Goal: Communication & Community: Answer question/provide support

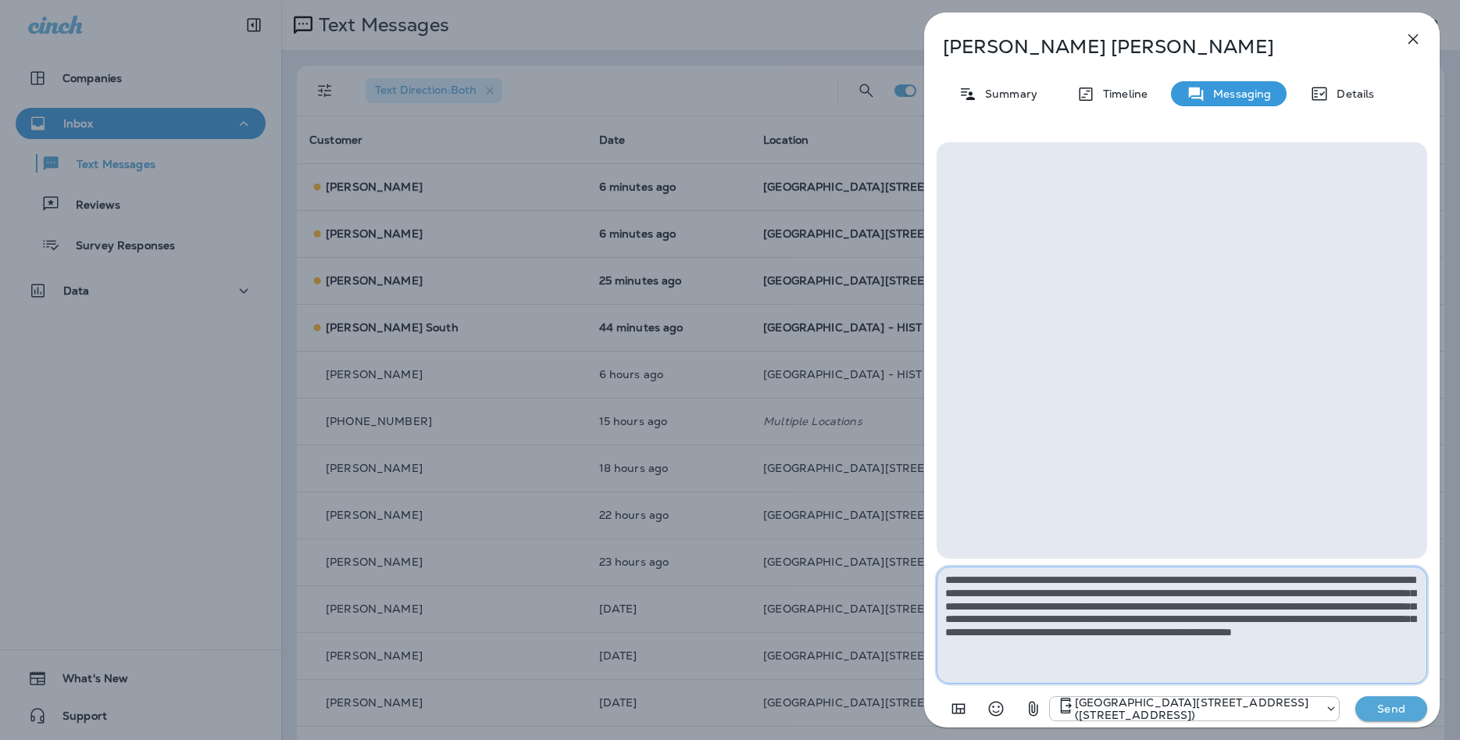
type textarea "**********"
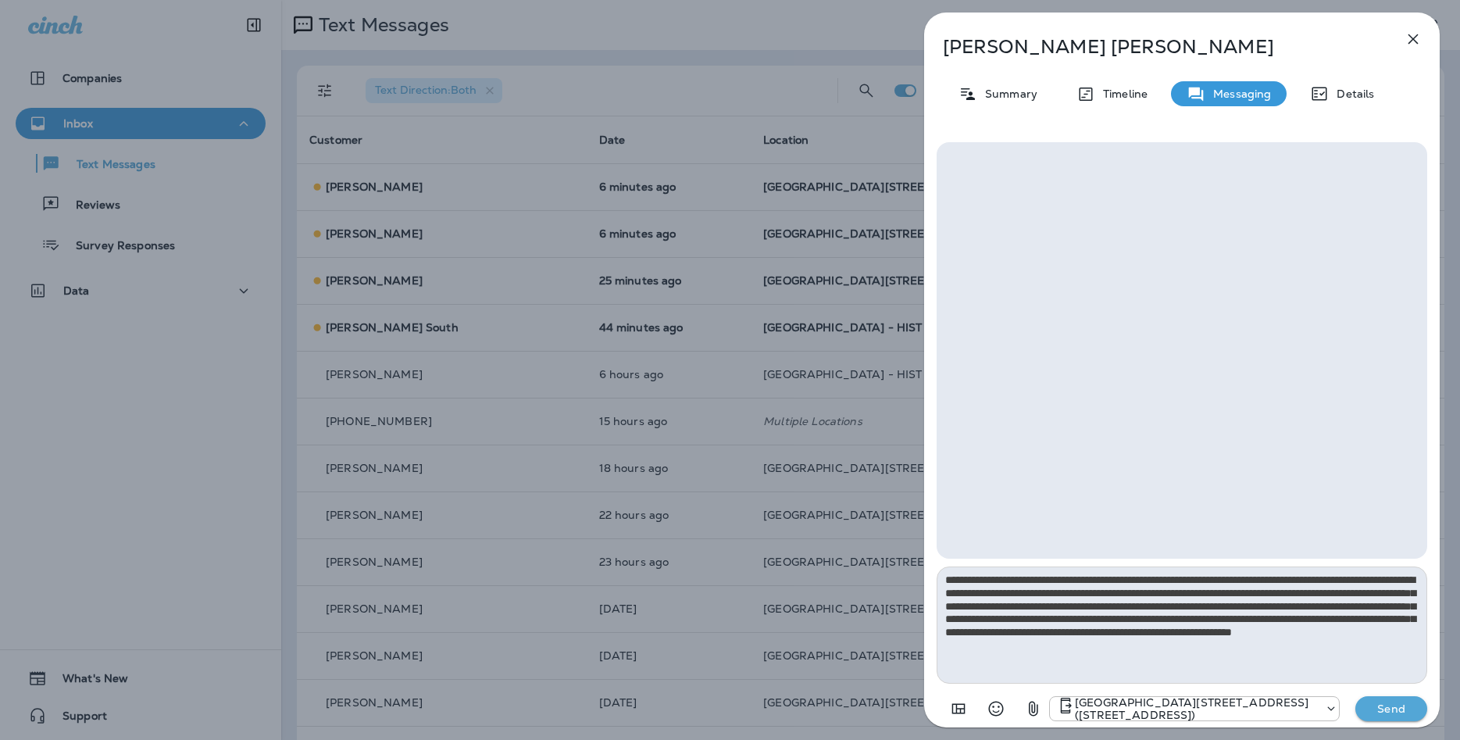
click at [1383, 698] on button "Send" at bounding box center [1392, 708] width 72 height 25
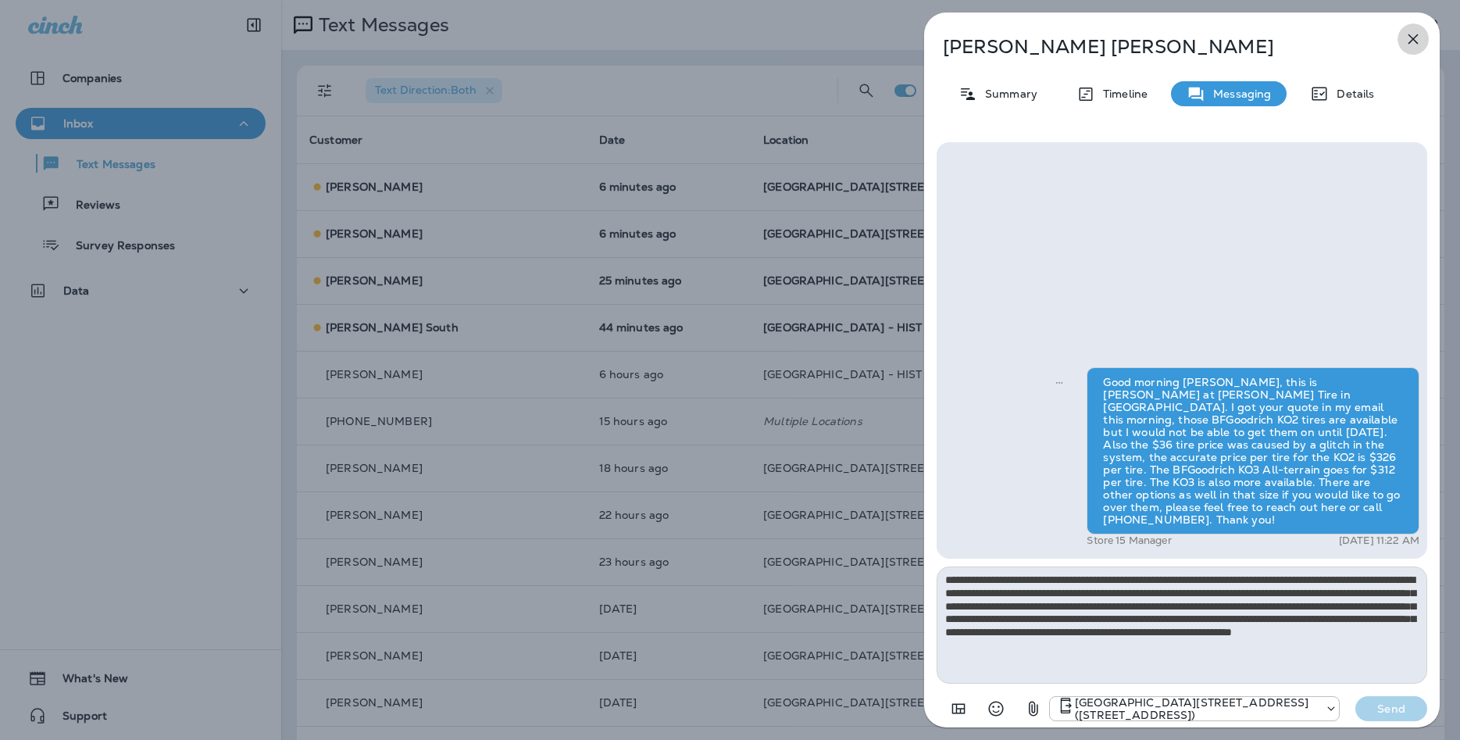
click at [1408, 45] on icon "button" at bounding box center [1413, 39] width 19 height 19
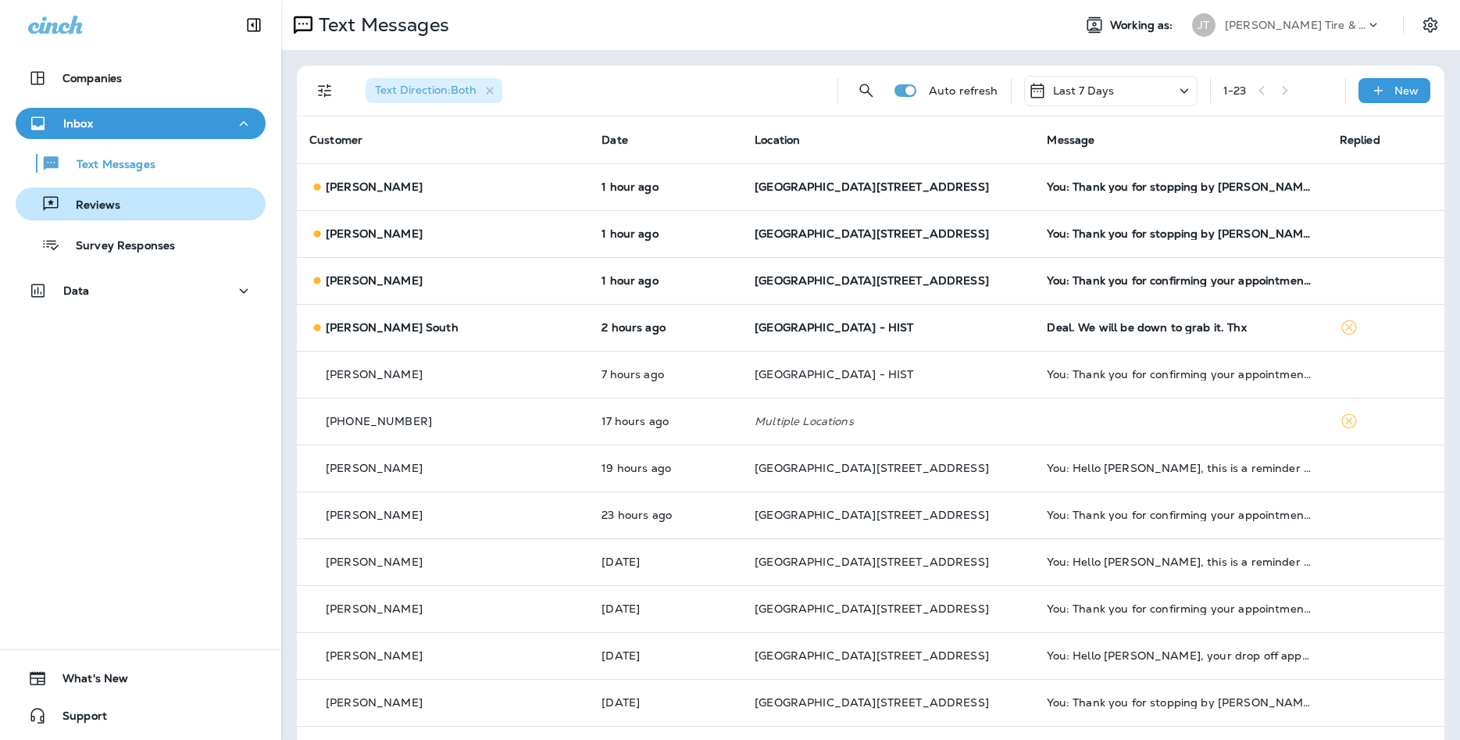
click at [177, 200] on div "Reviews" at bounding box center [141, 203] width 238 height 23
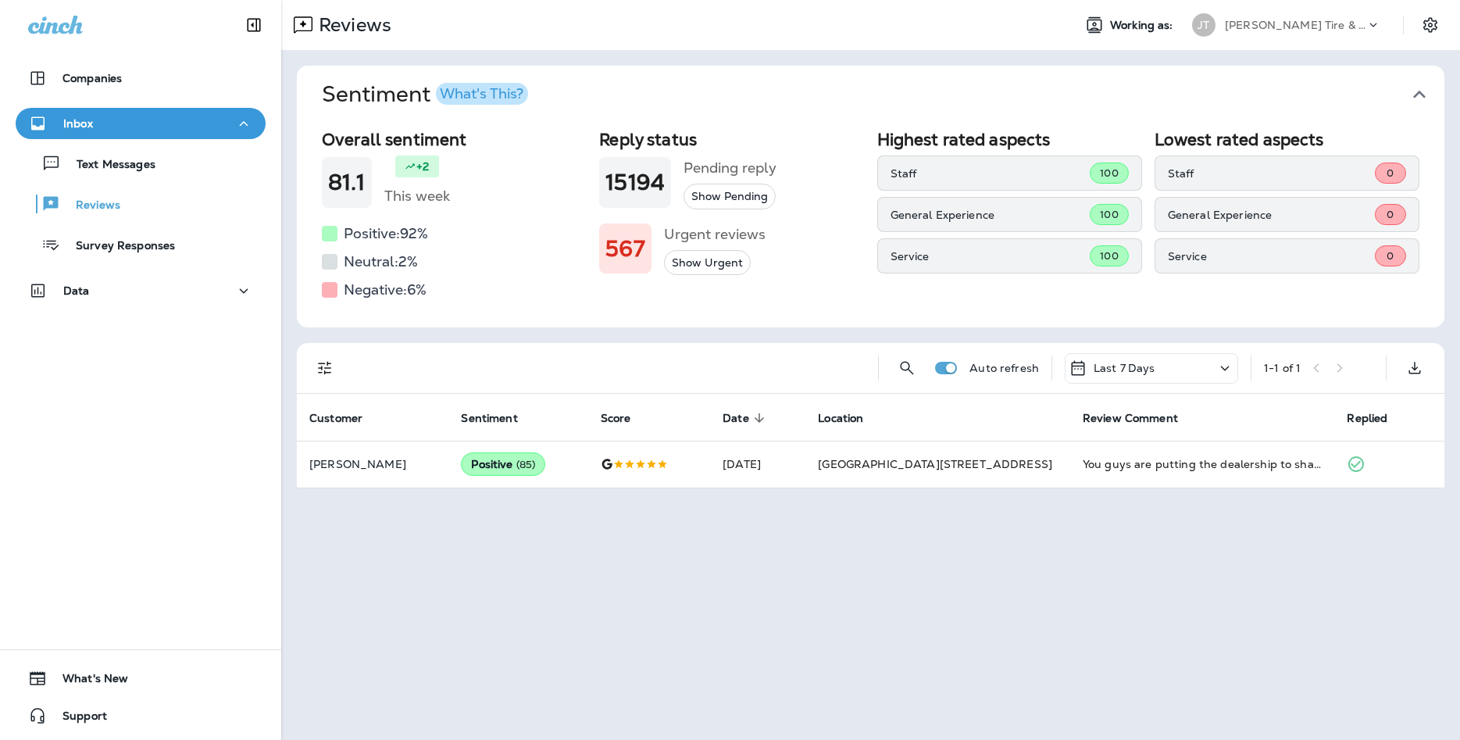
click at [145, 180] on div "Text Messages Reviews Survey Responses" at bounding box center [141, 200] width 250 height 122
click at [148, 175] on button "Text Messages" at bounding box center [141, 163] width 250 height 33
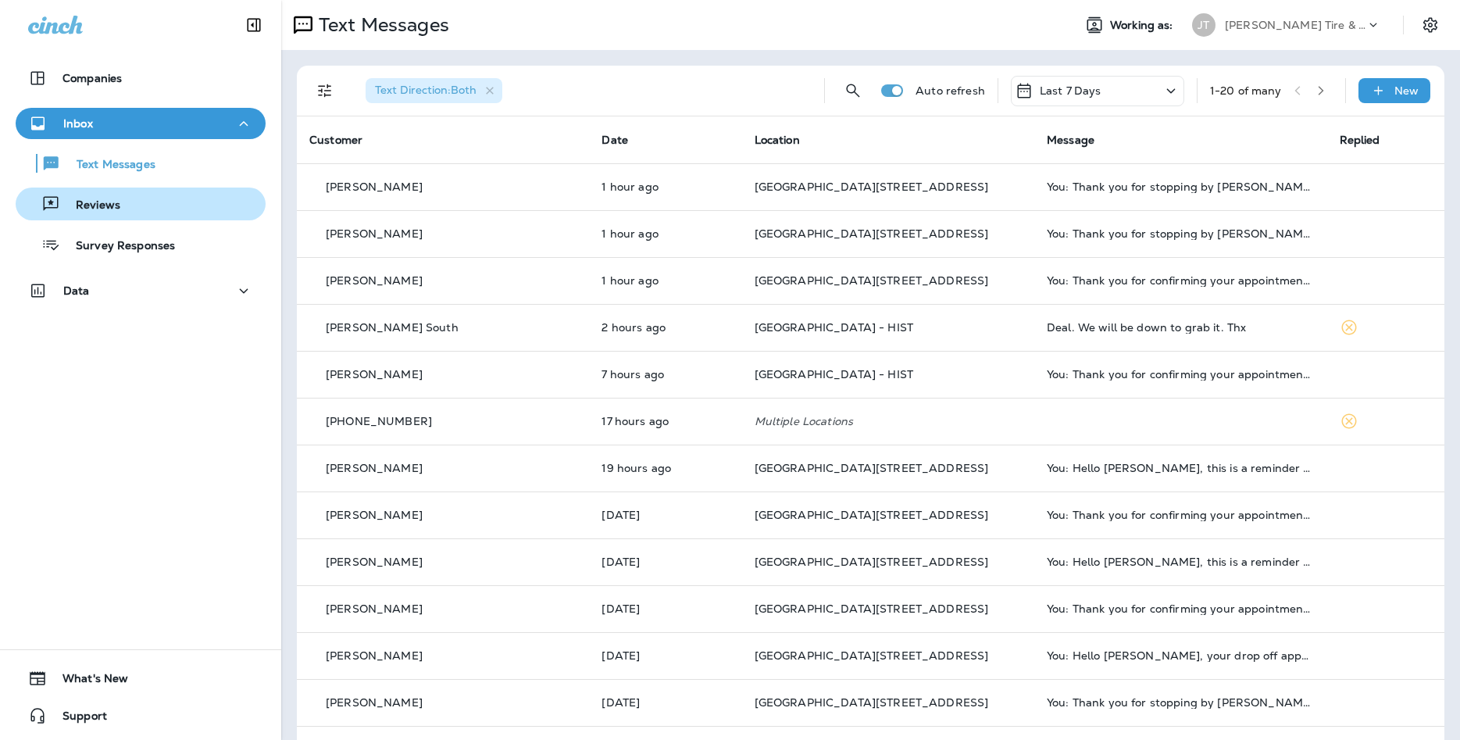
click at [236, 203] on div "Reviews" at bounding box center [141, 203] width 238 height 23
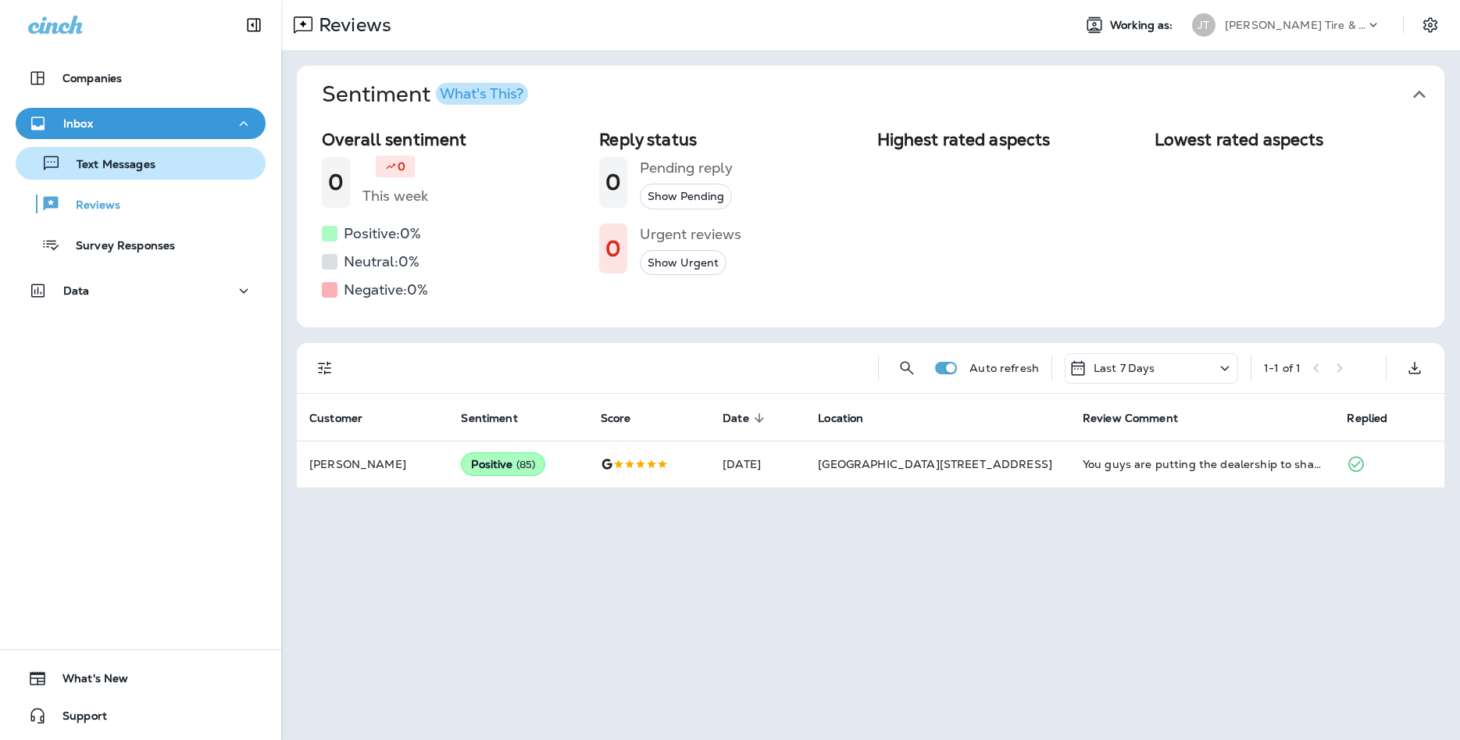
click at [216, 168] on div "Text Messages" at bounding box center [141, 163] width 238 height 23
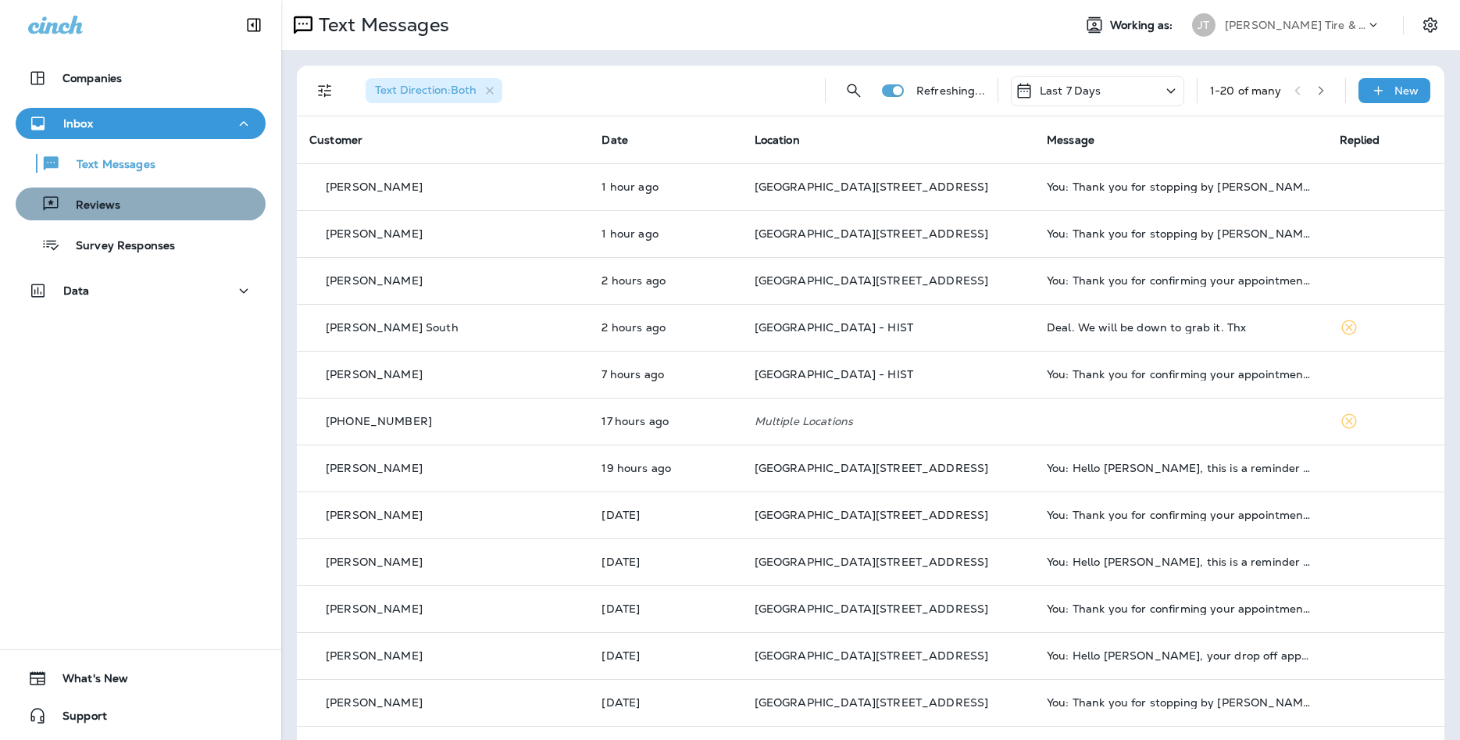
click at [180, 198] on div "Reviews" at bounding box center [141, 203] width 238 height 23
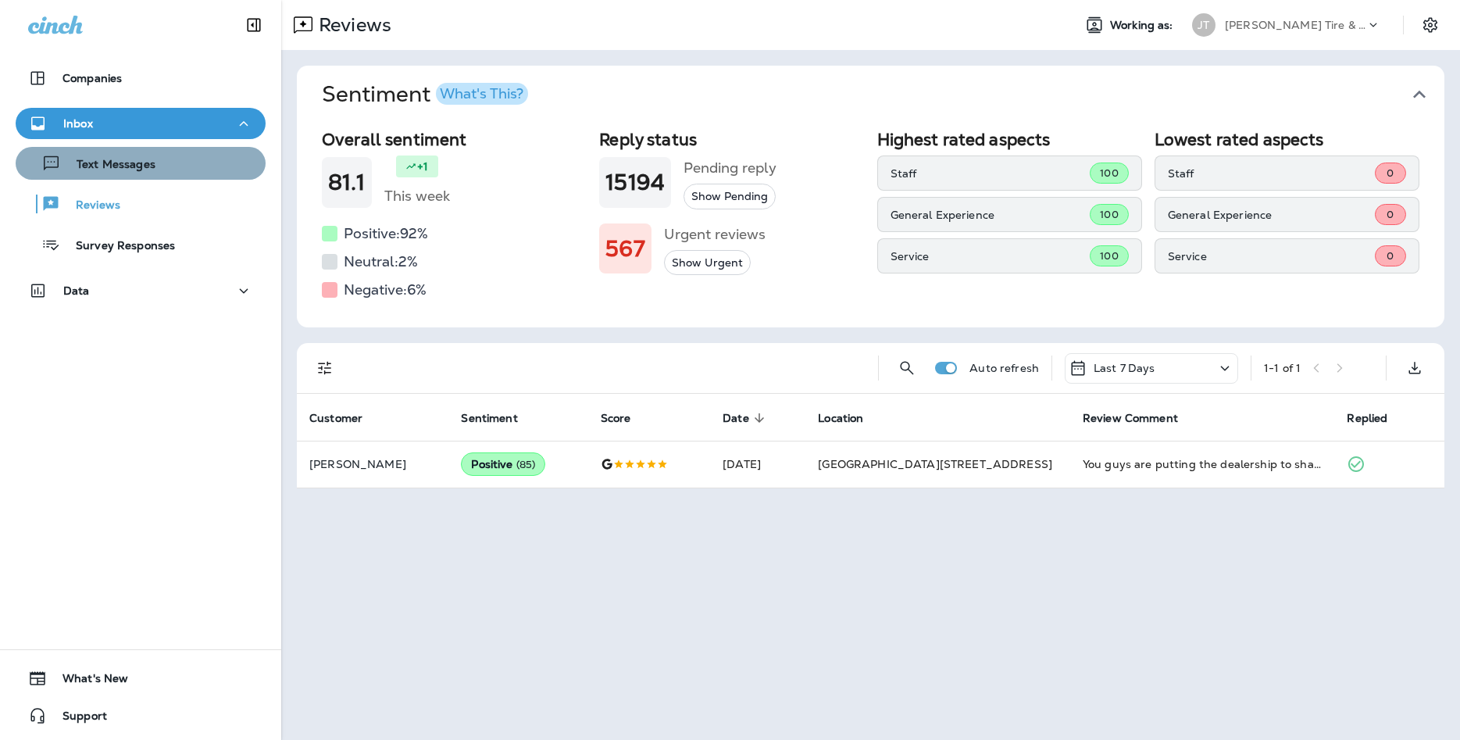
click at [119, 175] on button "Text Messages" at bounding box center [141, 163] width 250 height 33
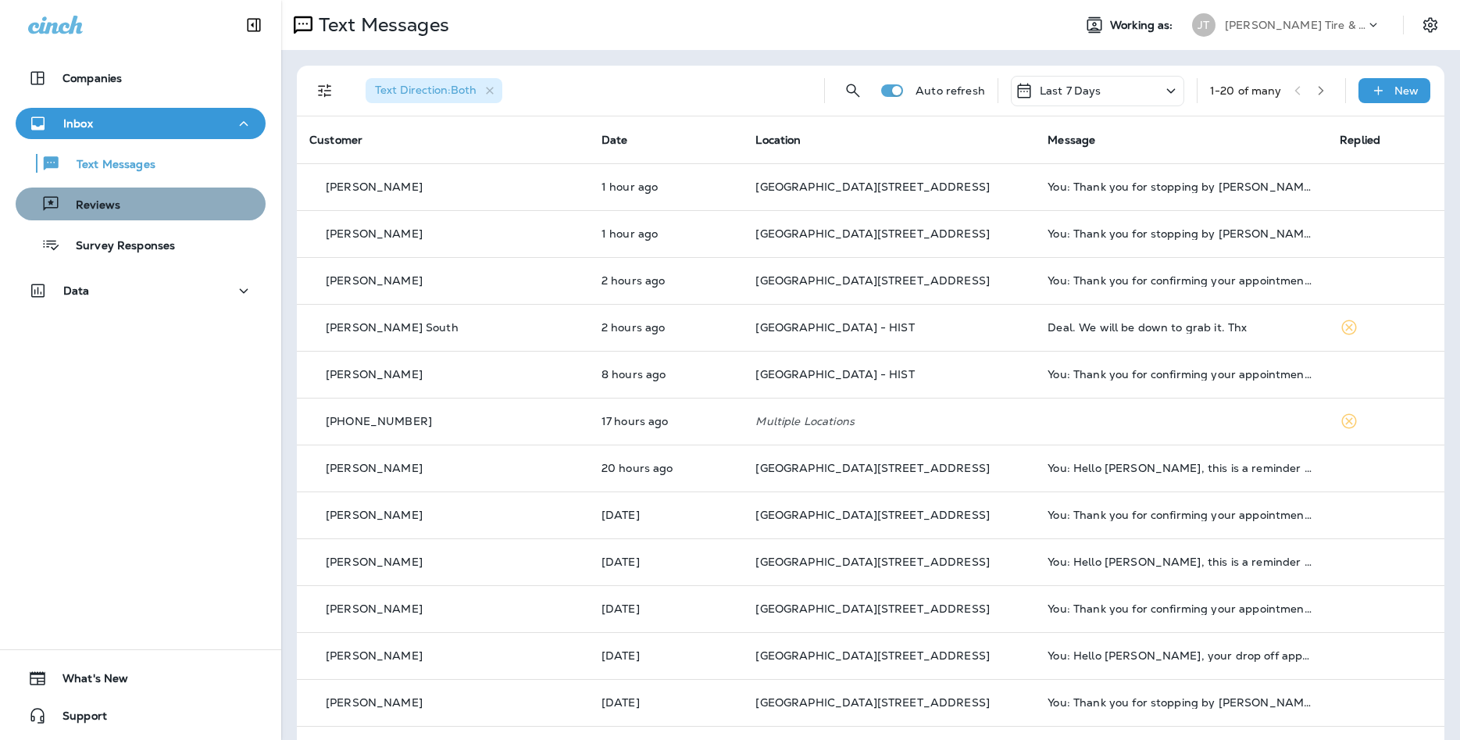
click at [103, 188] on button "Reviews" at bounding box center [141, 204] width 250 height 33
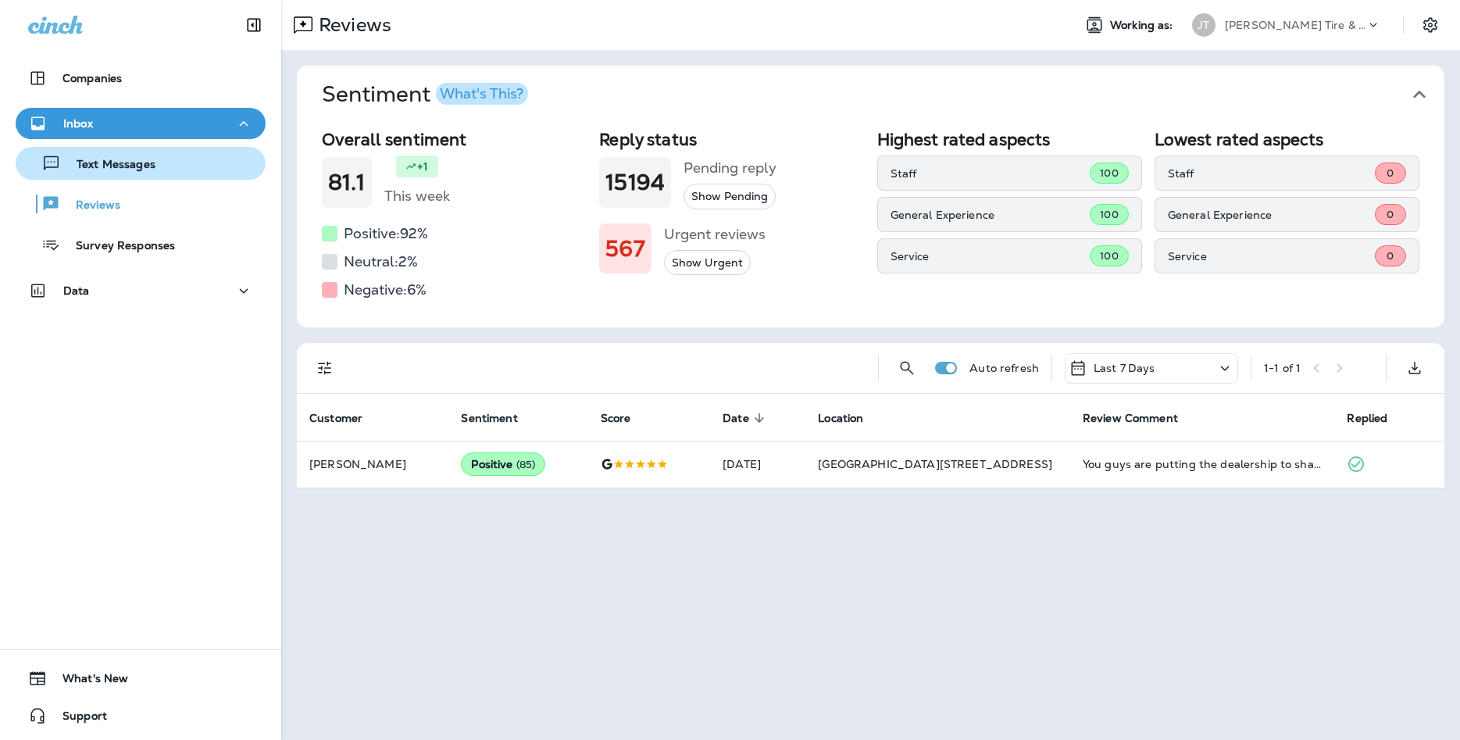
click at [148, 173] on div "Text Messages" at bounding box center [89, 163] width 134 height 23
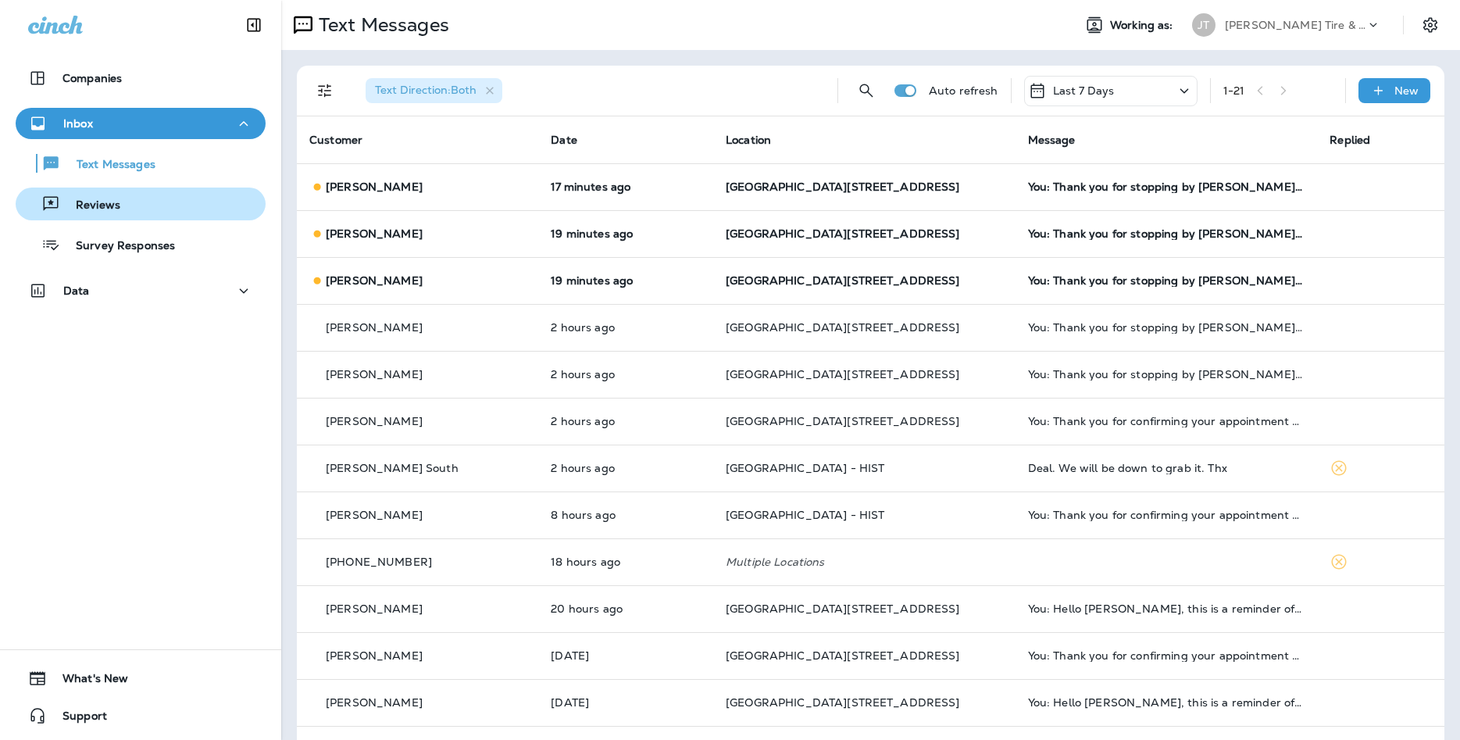
click at [129, 205] on div "Reviews" at bounding box center [141, 203] width 238 height 23
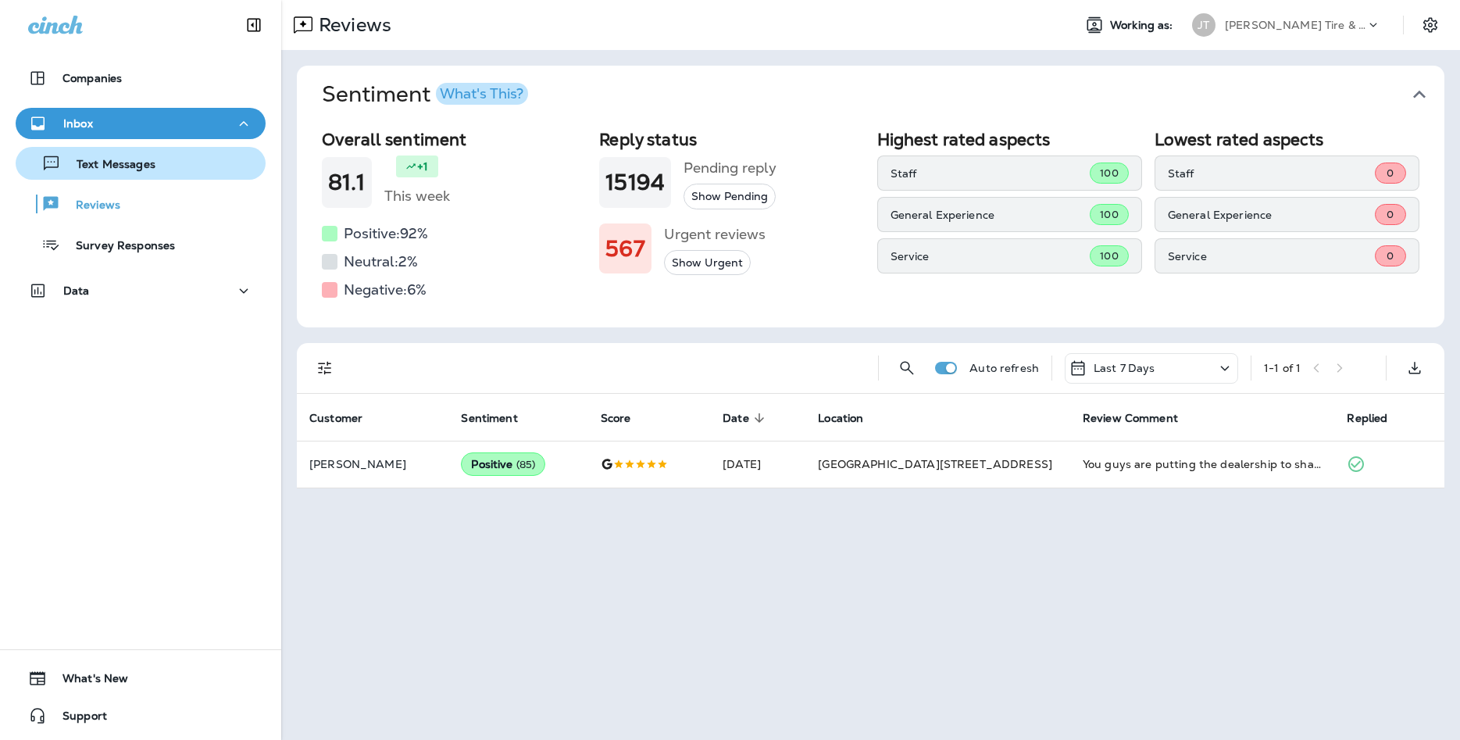
click at [145, 163] on p "Text Messages" at bounding box center [108, 165] width 95 height 15
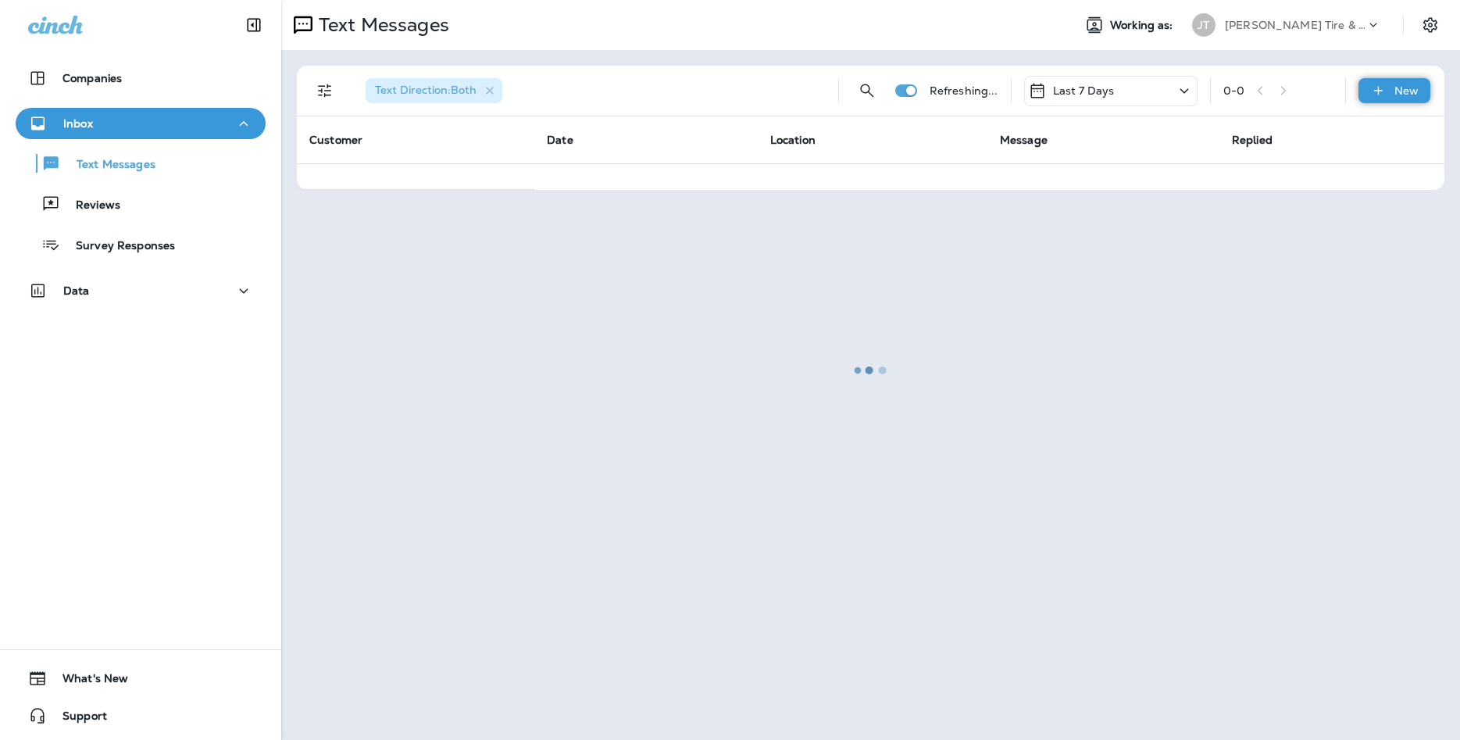
click at [1388, 80] on div "New" at bounding box center [1395, 90] width 72 height 25
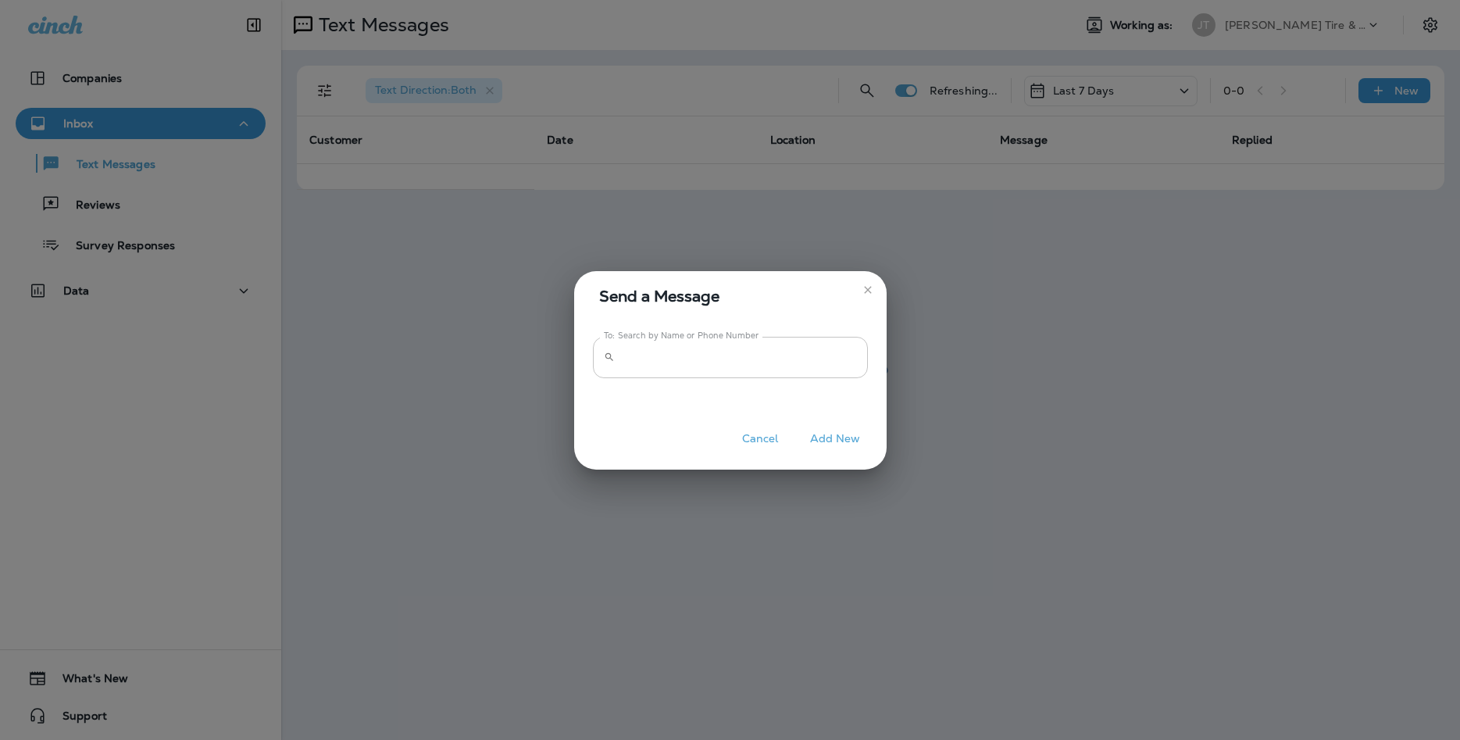
click at [777, 364] on input "To: Search by Name or Phone Number" at bounding box center [744, 357] width 247 height 41
type input "**********"
click at [834, 449] on button "Add New" at bounding box center [835, 439] width 66 height 24
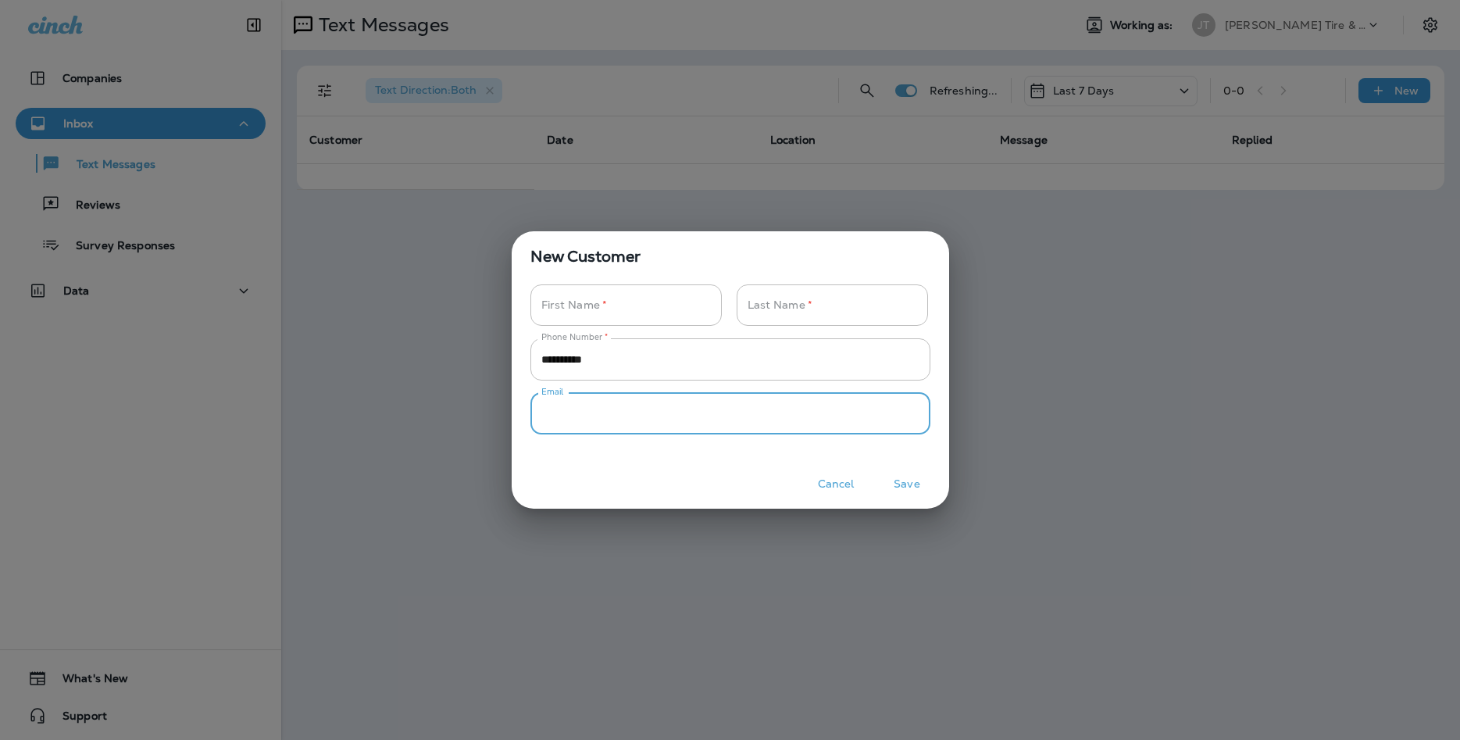
click at [833, 434] on input "Phone Number   *" at bounding box center [721, 413] width 383 height 41
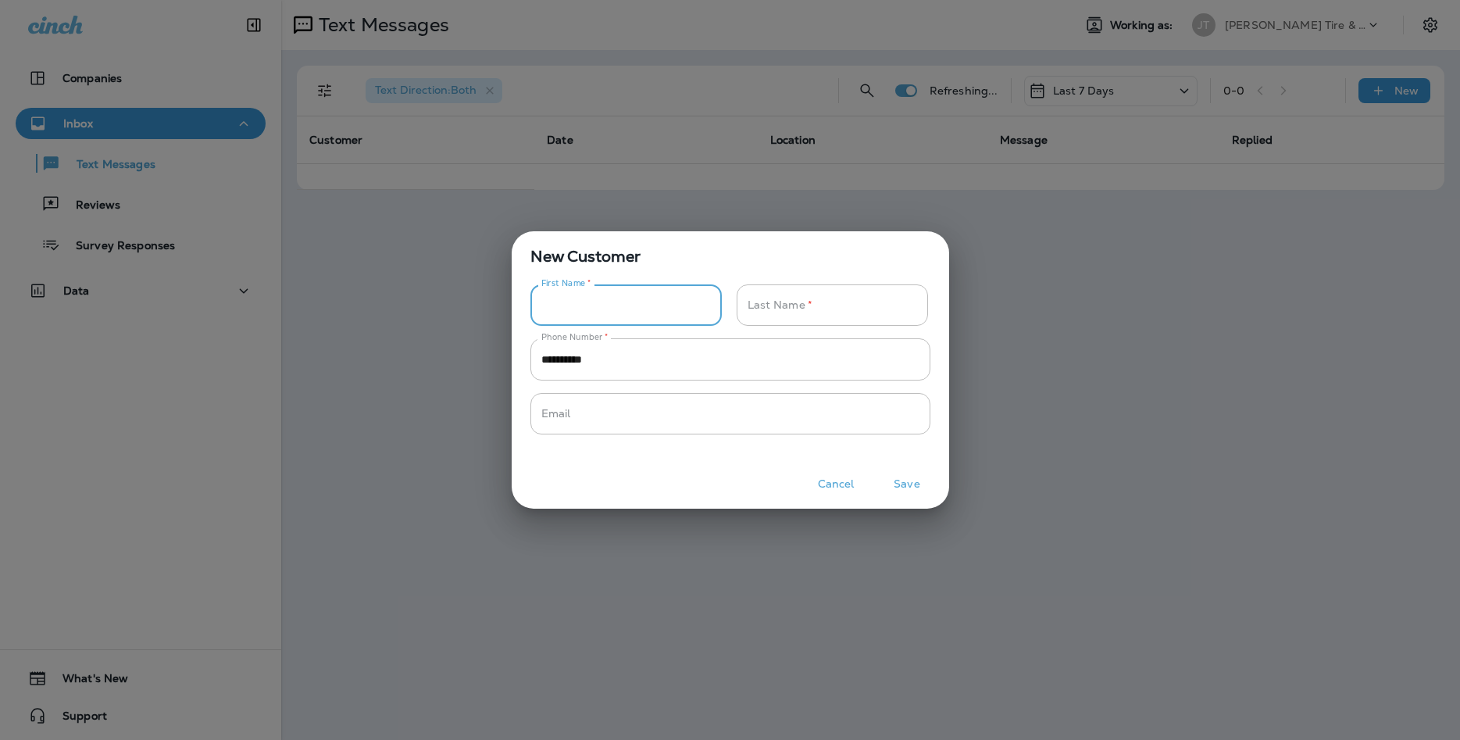
click at [643, 311] on input "Phone Number   *" at bounding box center [617, 304] width 174 height 41
type input "*****"
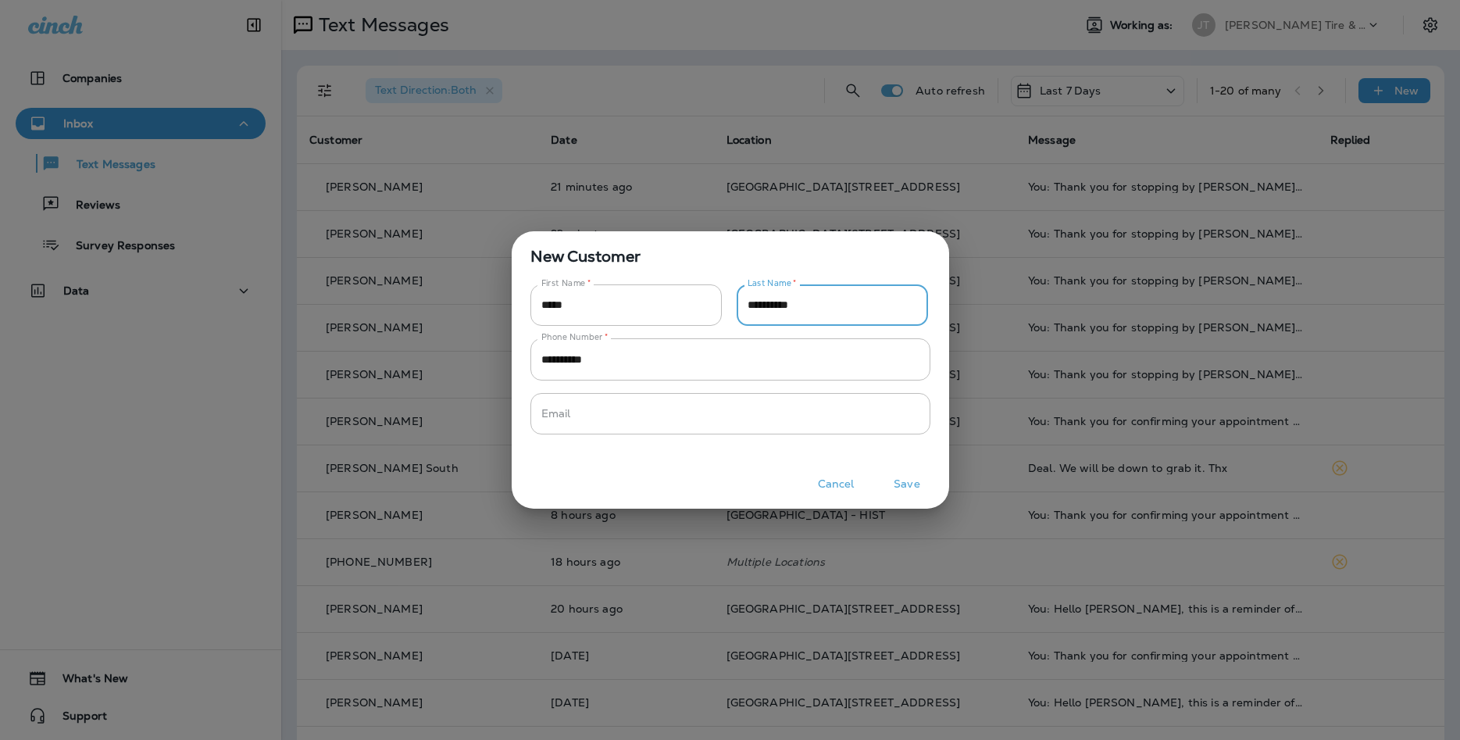
click at [743, 313] on input "**********" at bounding box center [824, 304] width 174 height 41
type input "**********"
click at [902, 477] on button "Save" at bounding box center [907, 484] width 59 height 24
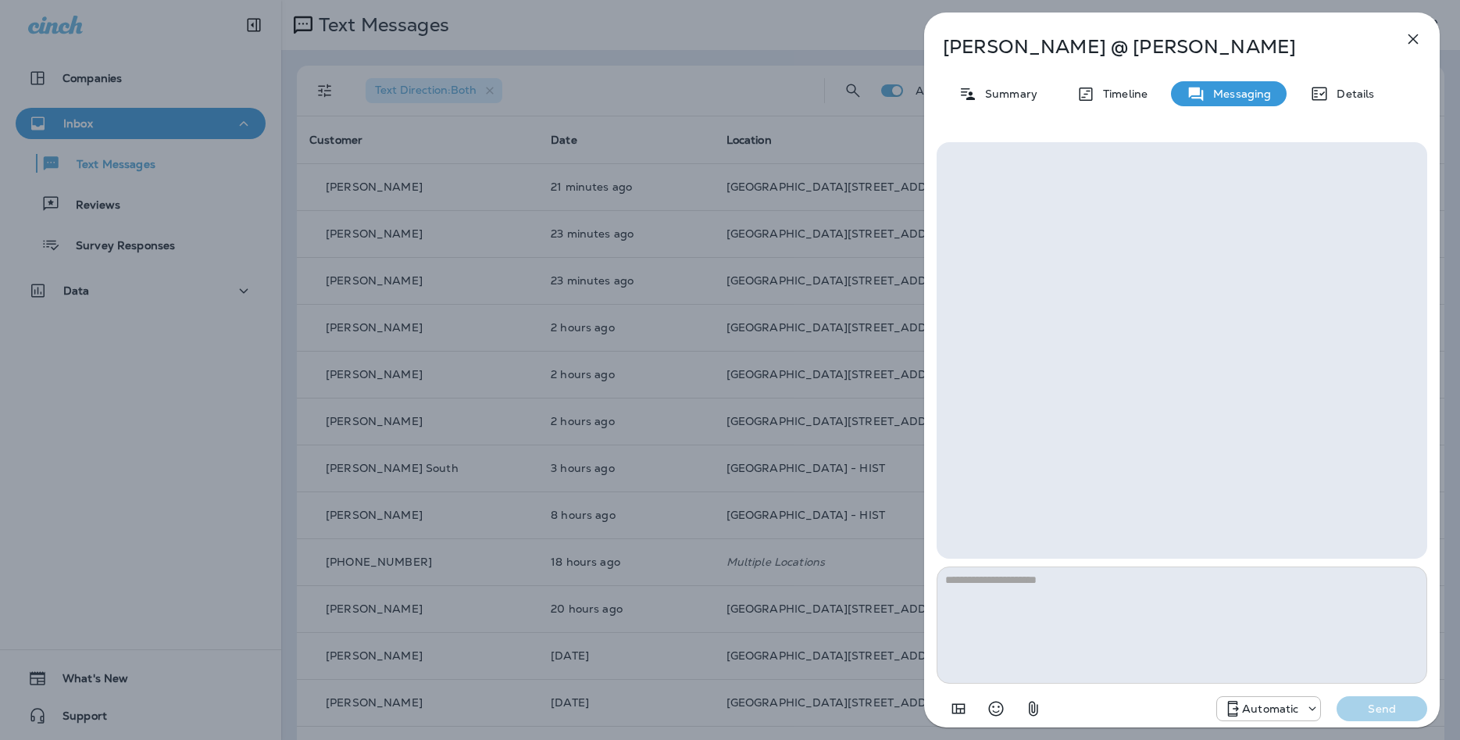
click at [1254, 700] on div "Automatic" at bounding box center [1268, 708] width 103 height 19
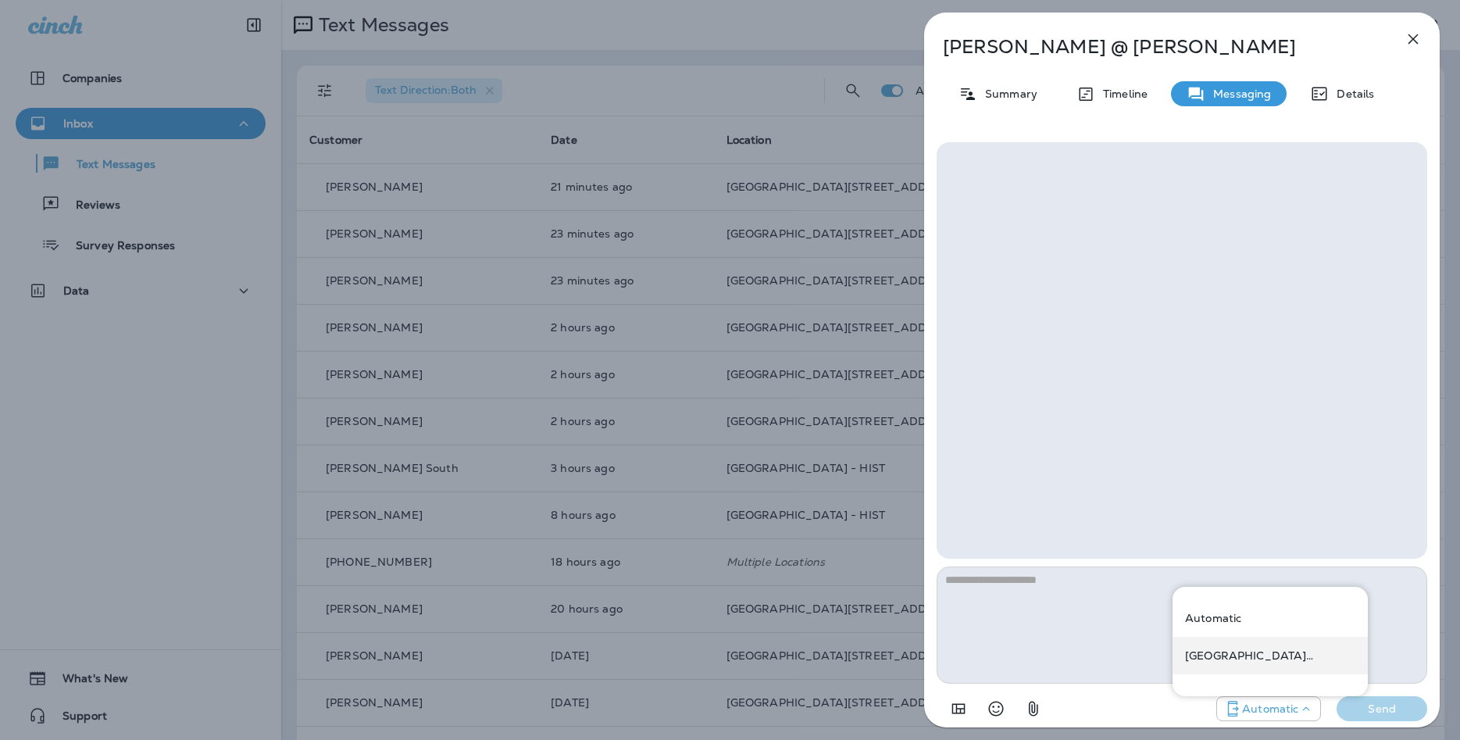
click at [1229, 668] on div "[GEOGRAPHIC_DATA][STREET_ADDRESS] ([STREET_ADDRESS])" at bounding box center [1270, 656] width 195 height 38
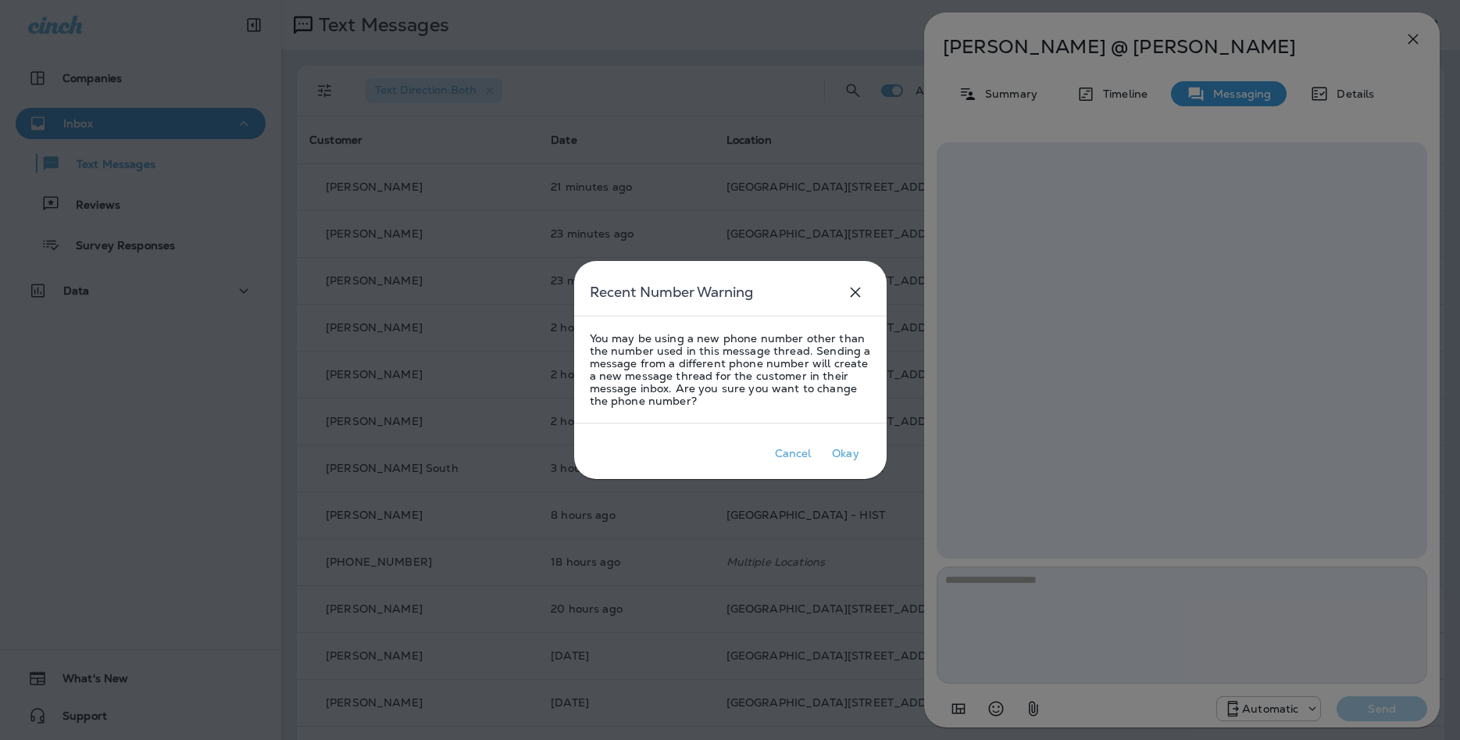
click at [1043, 590] on div at bounding box center [730, 370] width 1460 height 740
click at [838, 461] on p "Okay" at bounding box center [846, 453] width 34 height 19
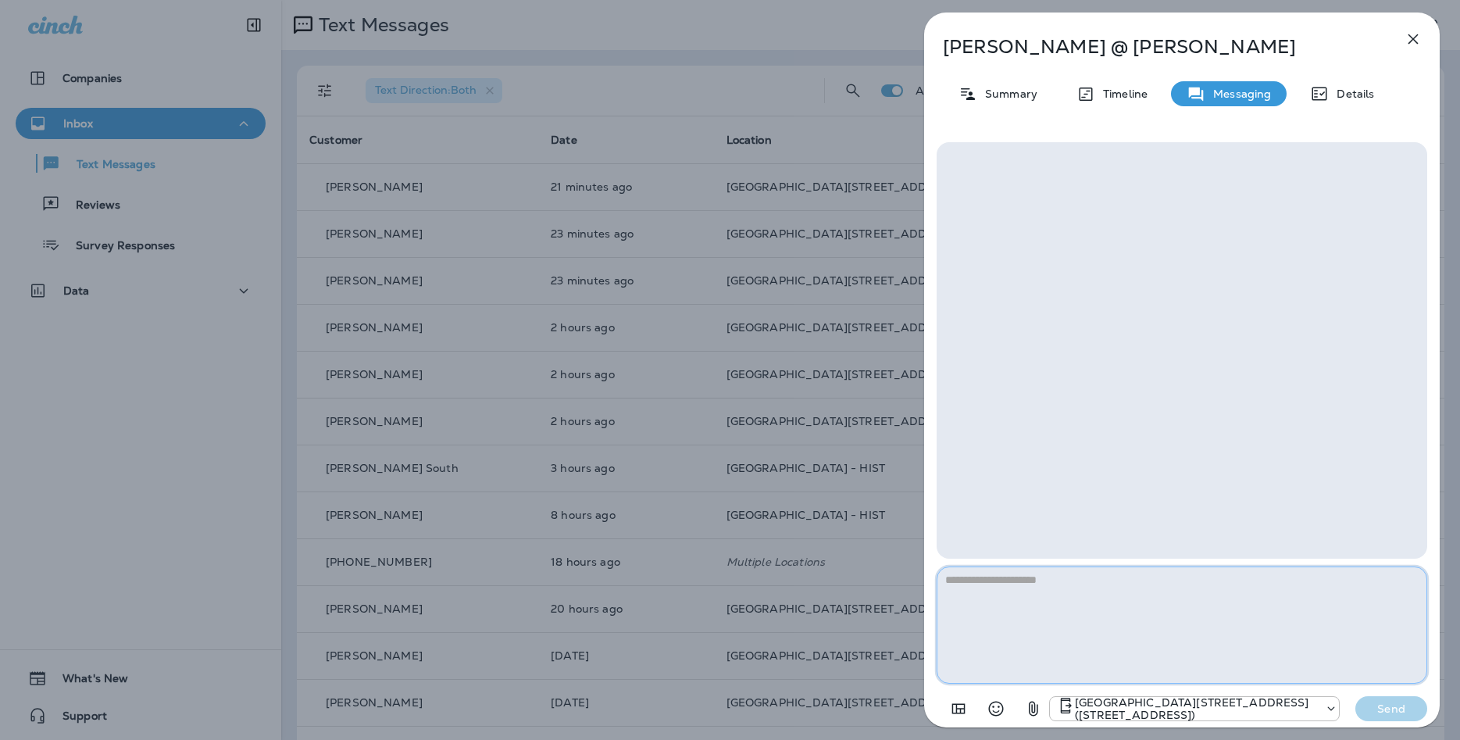
click at [1245, 663] on textarea at bounding box center [1182, 624] width 491 height 117
type textarea "**********"
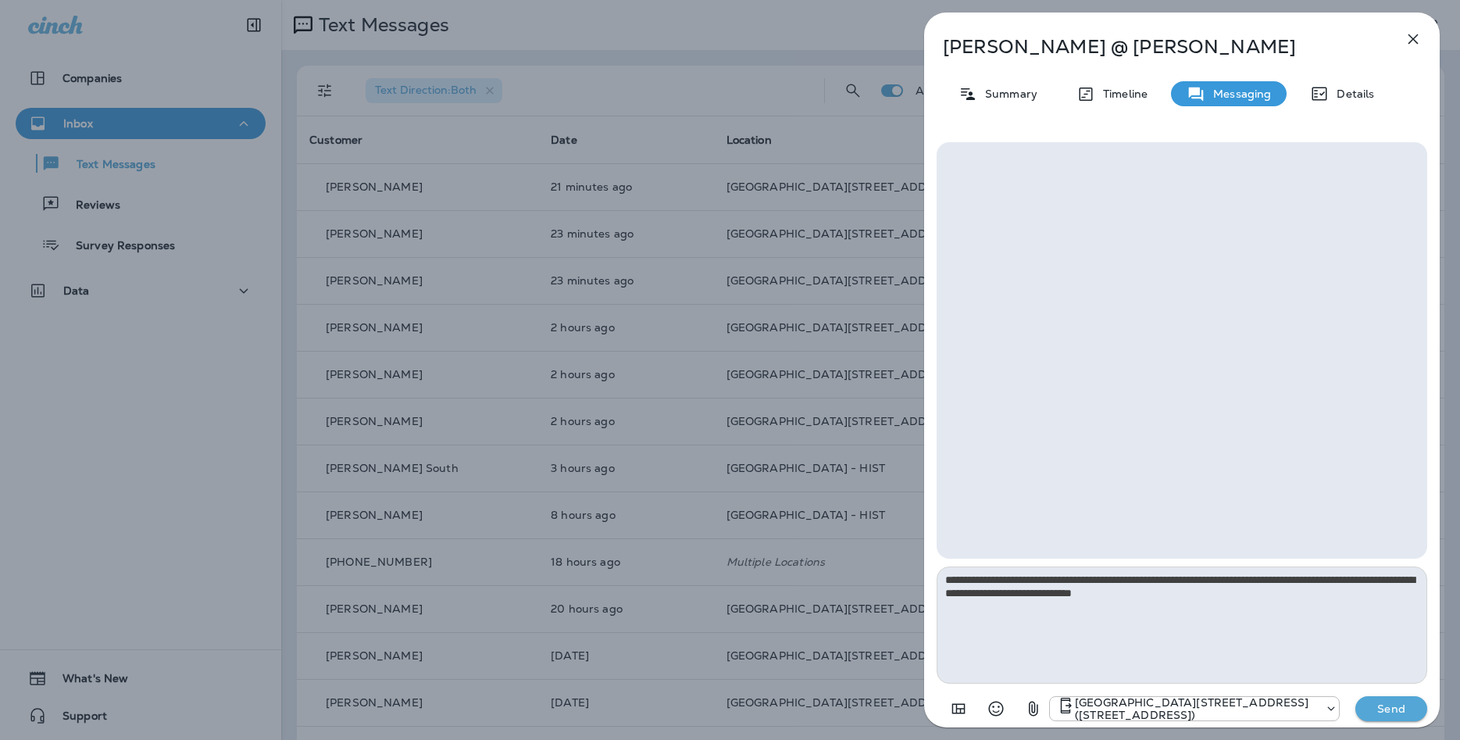
click at [1398, 709] on p "Send" at bounding box center [1392, 709] width 66 height 14
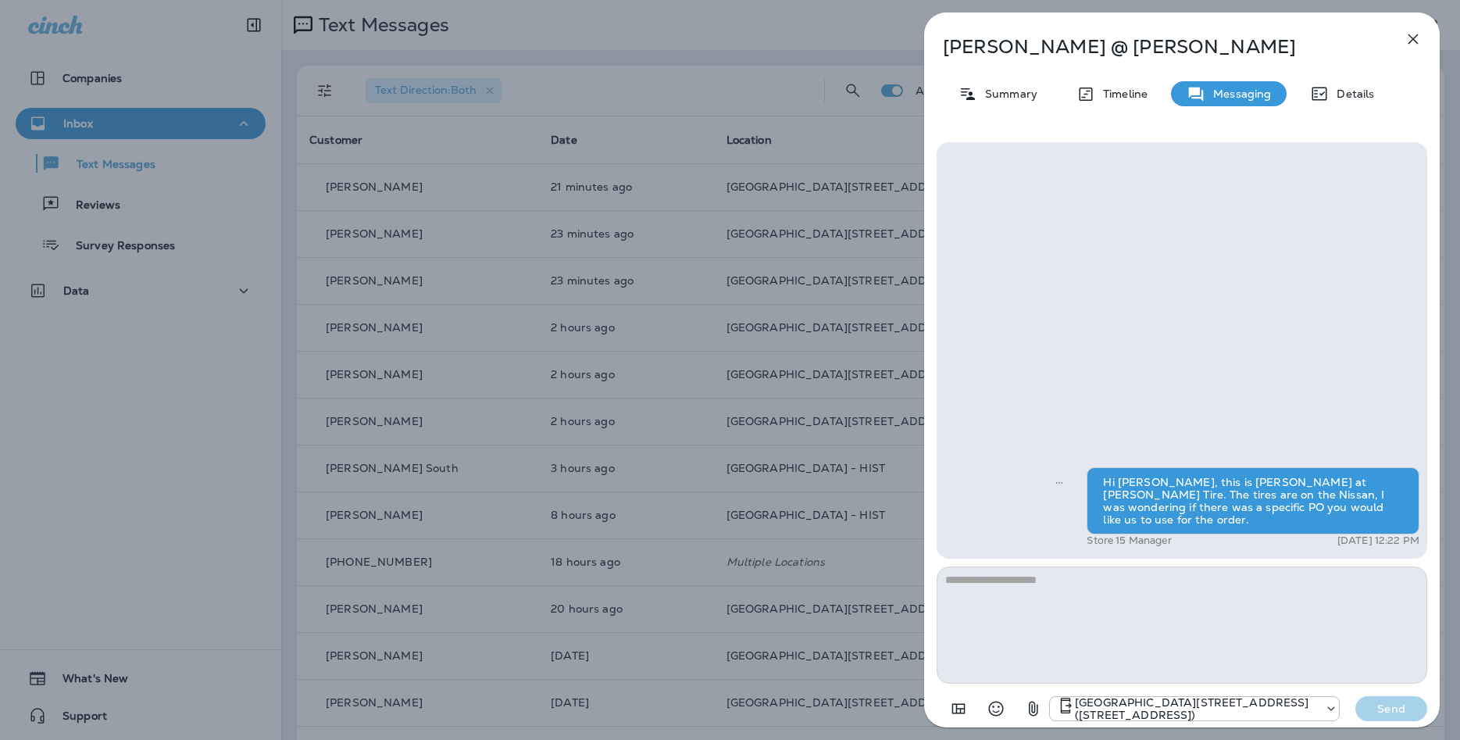
click at [1416, 43] on icon "button" at bounding box center [1414, 39] width 10 height 10
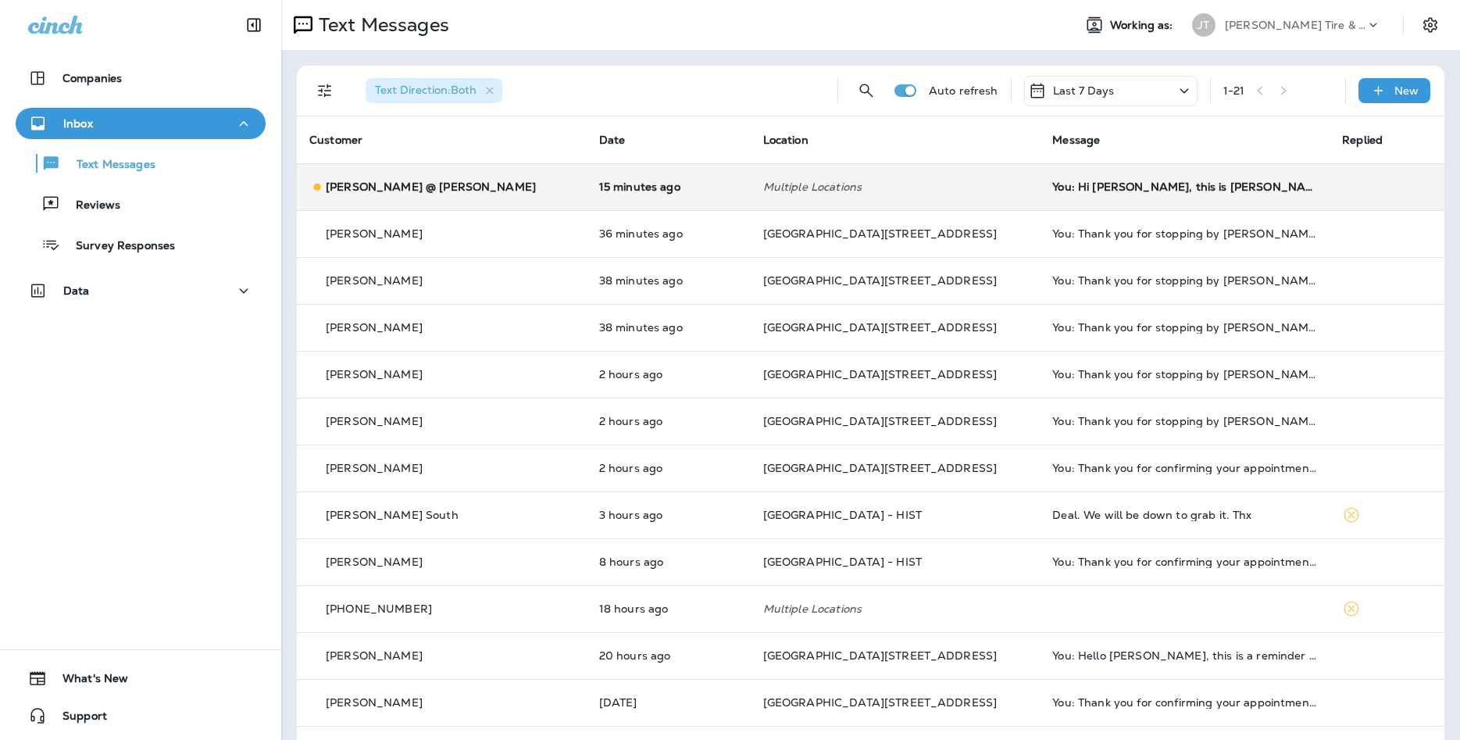
click at [1105, 199] on td "You: Hi [PERSON_NAME], this is [PERSON_NAME] at [PERSON_NAME] Tire. The tires a…" at bounding box center [1185, 186] width 290 height 47
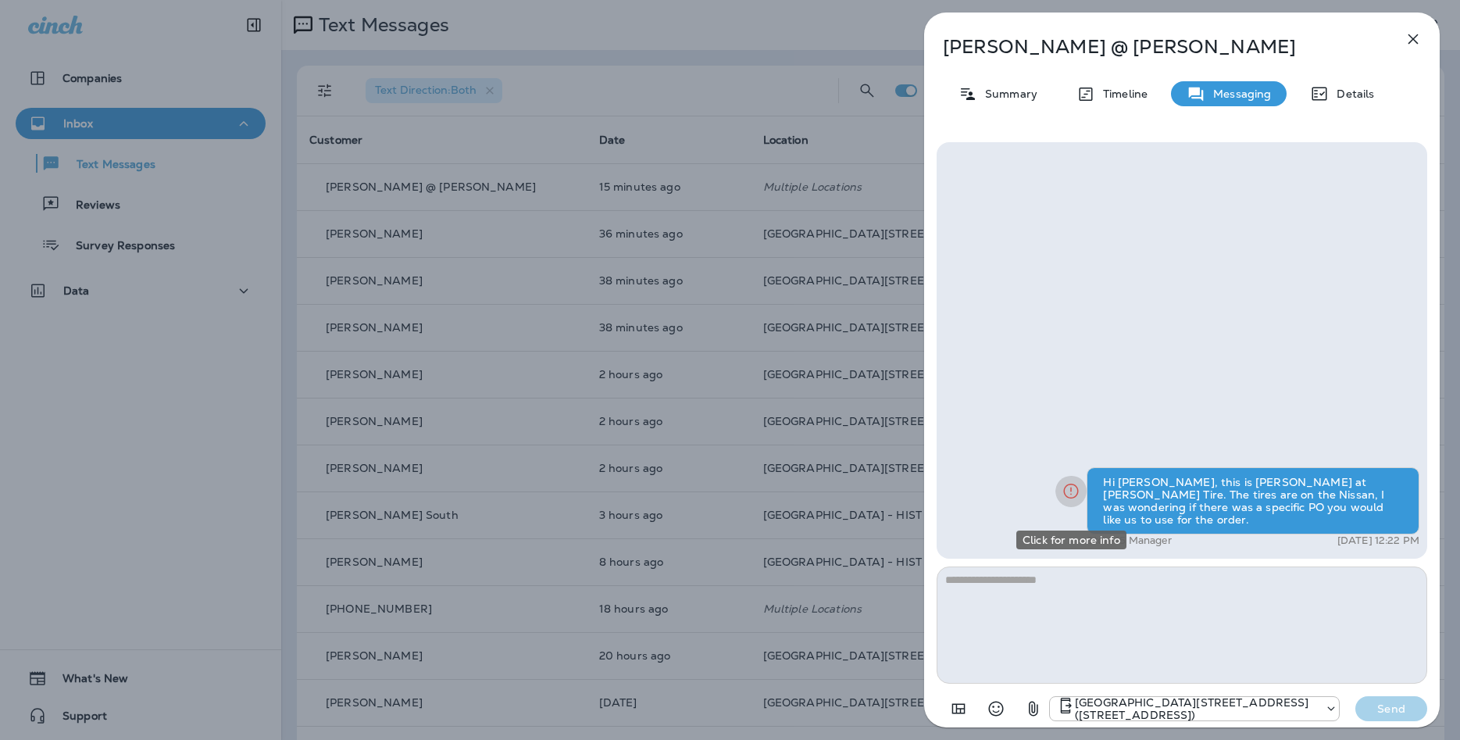
click at [1073, 501] on icon "Click for more info" at bounding box center [1071, 491] width 19 height 20
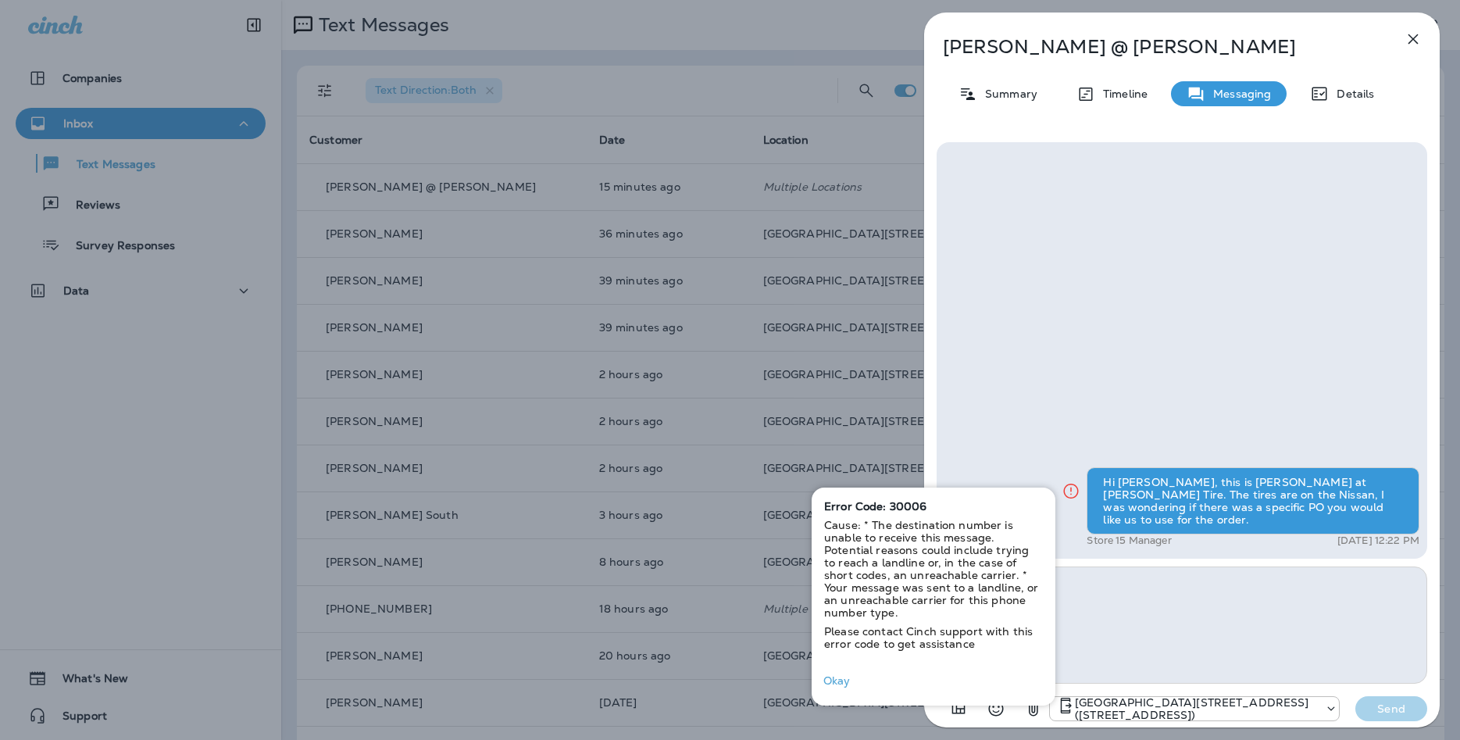
click at [1394, 41] on div "[PERSON_NAME] @ [PERSON_NAME] Summary Timeline Messaging Details Hi [PERSON_NAM…" at bounding box center [1182, 375] width 516 height 724
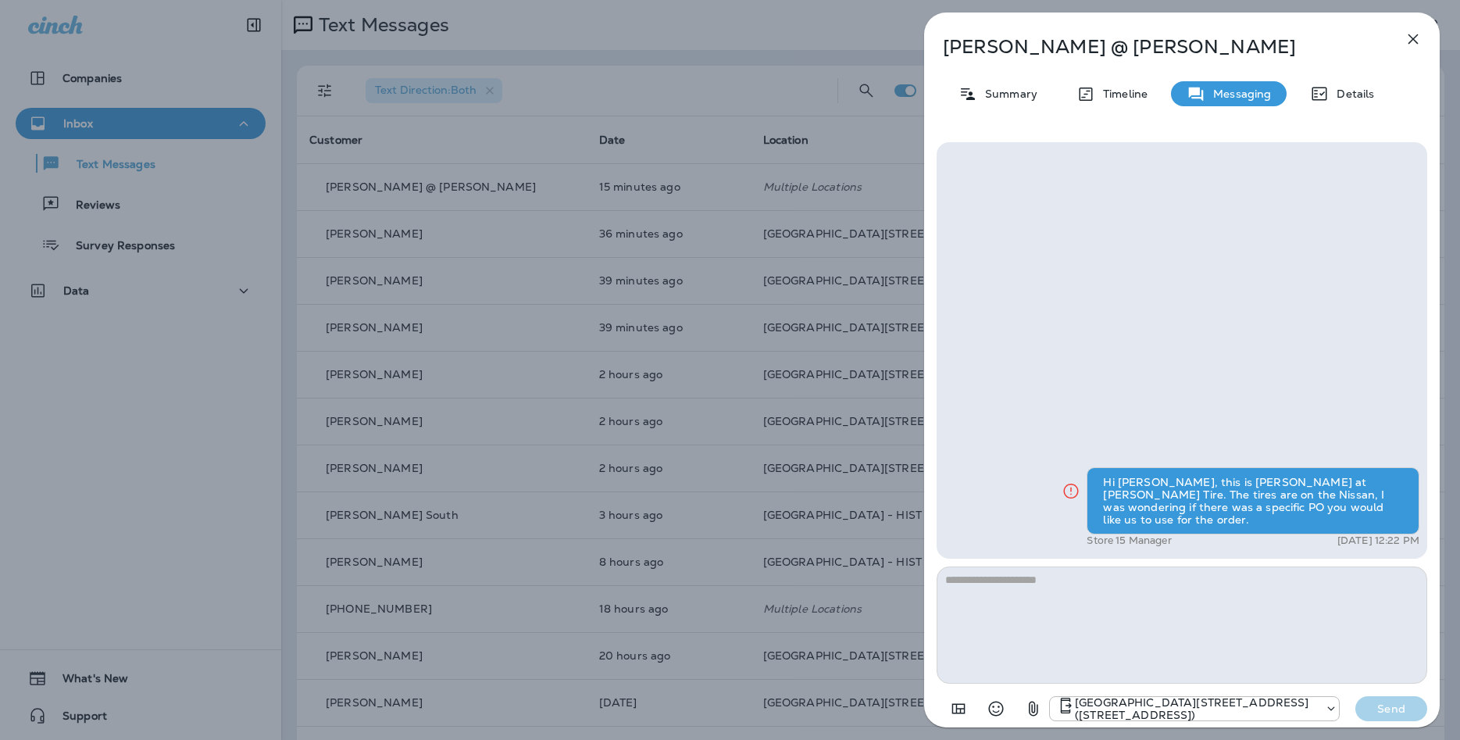
click at [1410, 34] on icon "button" at bounding box center [1413, 39] width 19 height 19
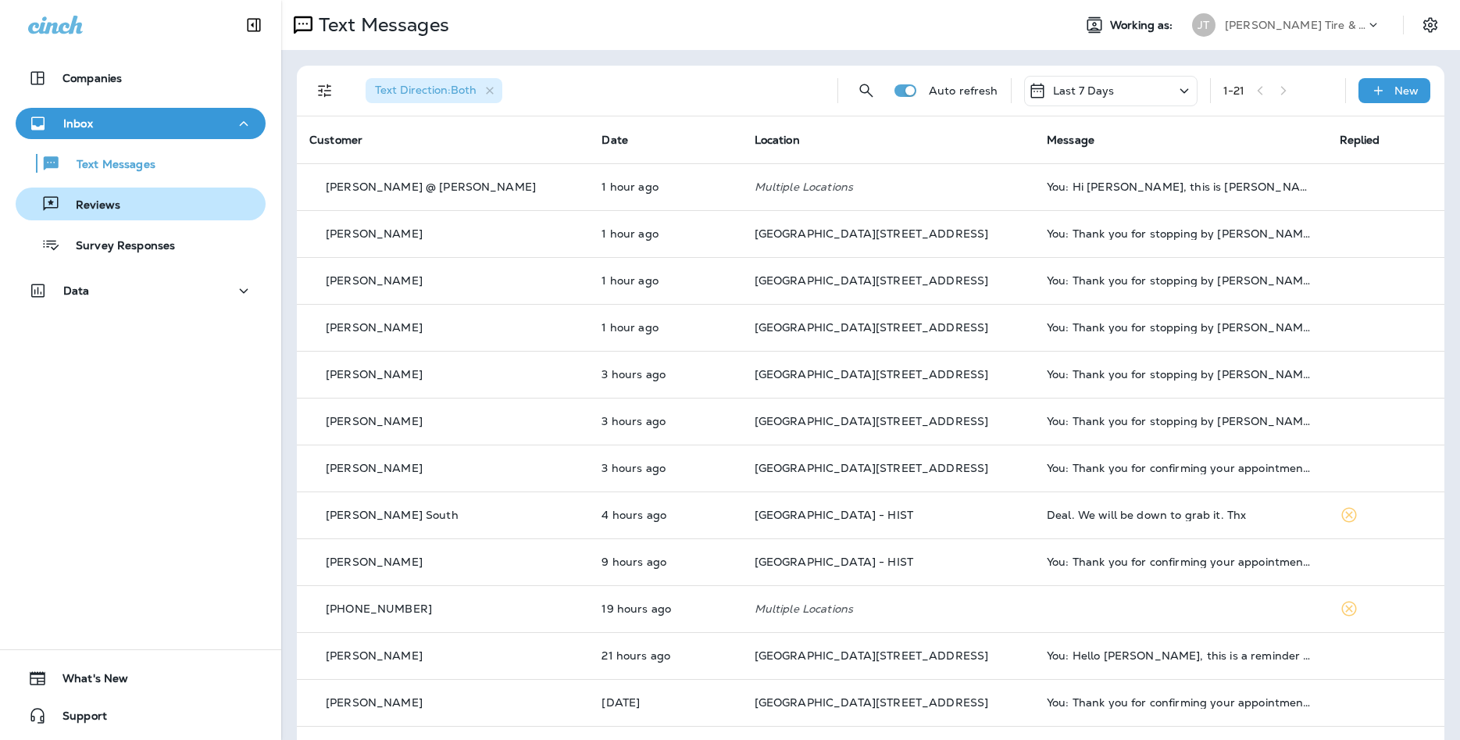
click at [199, 207] on div "Reviews" at bounding box center [141, 203] width 238 height 23
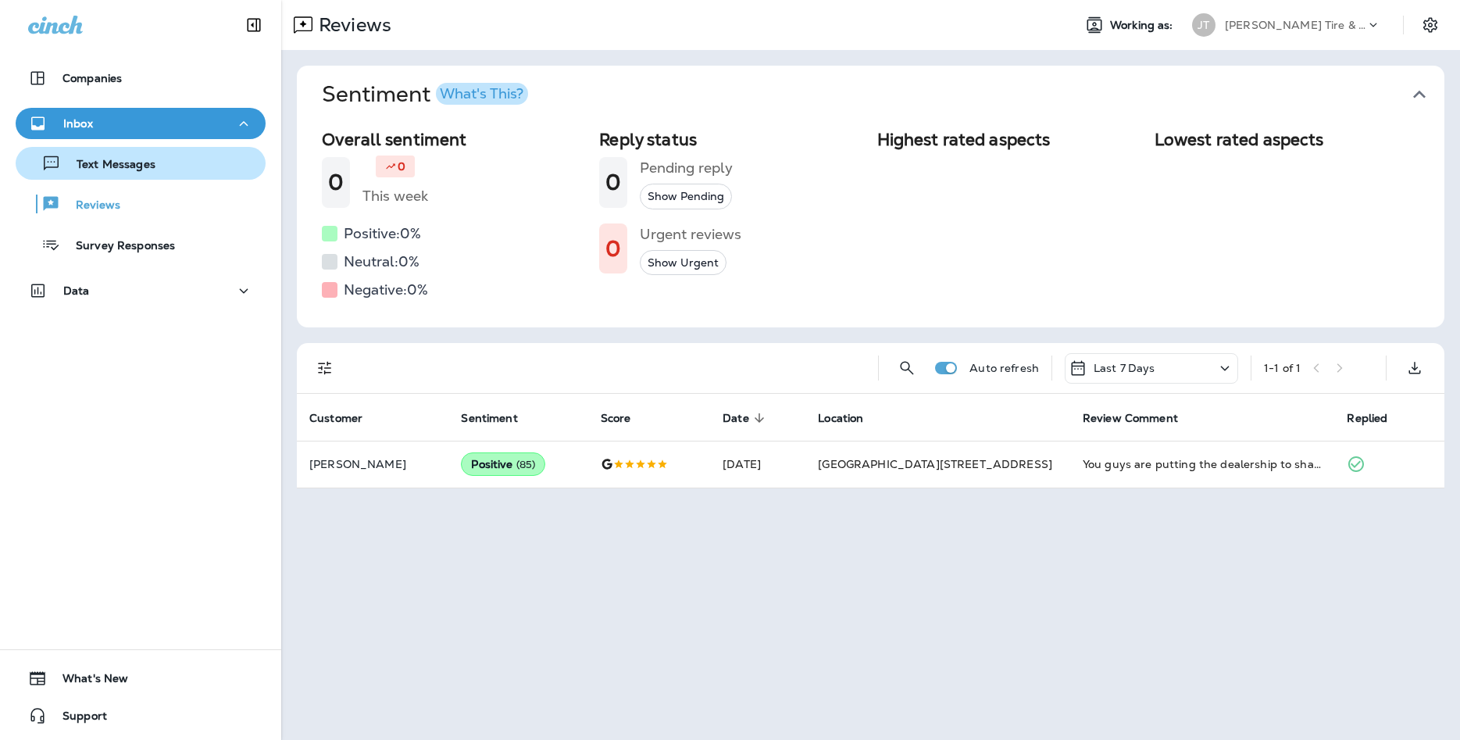
click at [200, 162] on div "Text Messages" at bounding box center [141, 163] width 238 height 23
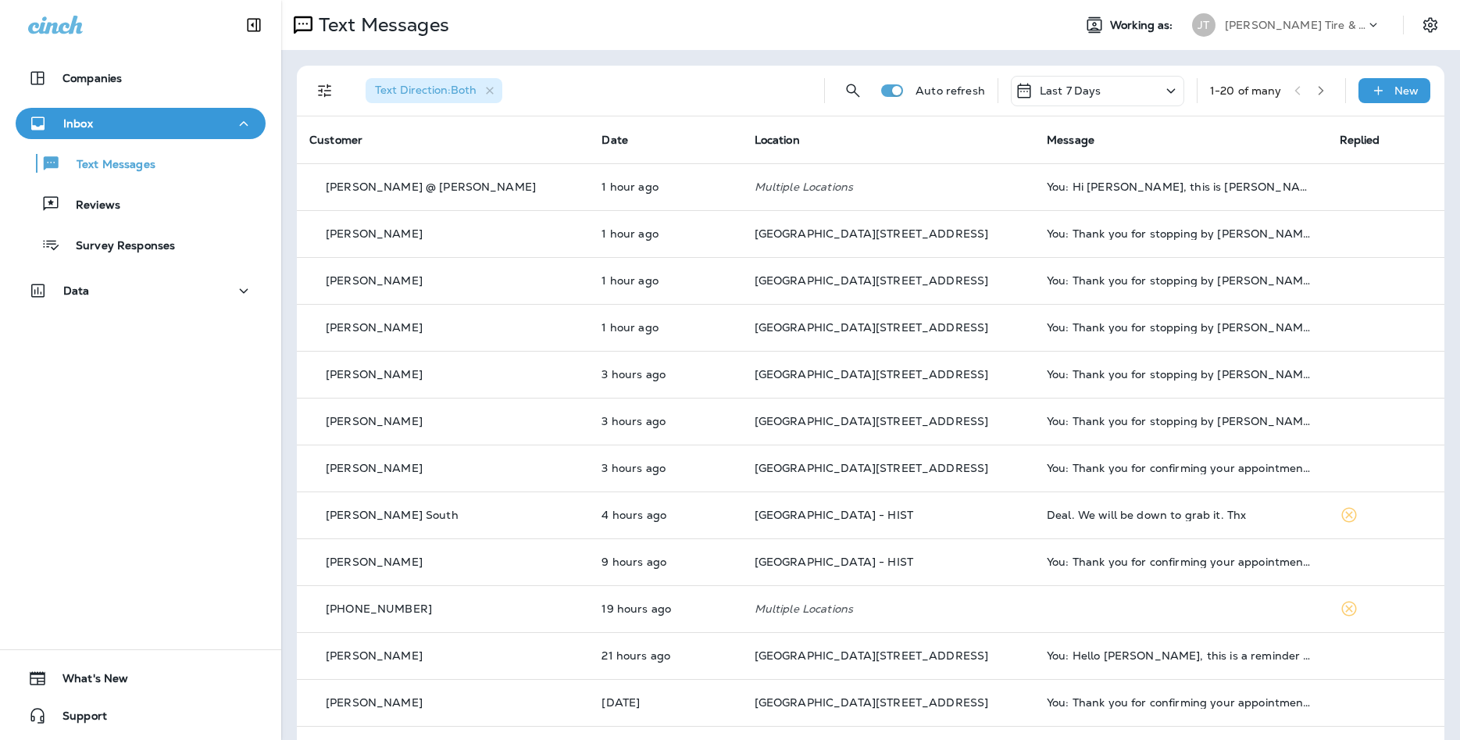
click at [102, 187] on div "Text Messages Reviews Survey Responses" at bounding box center [141, 200] width 250 height 122
click at [124, 195] on div "Reviews" at bounding box center [141, 203] width 238 height 23
